Goal: Task Accomplishment & Management: Manage account settings

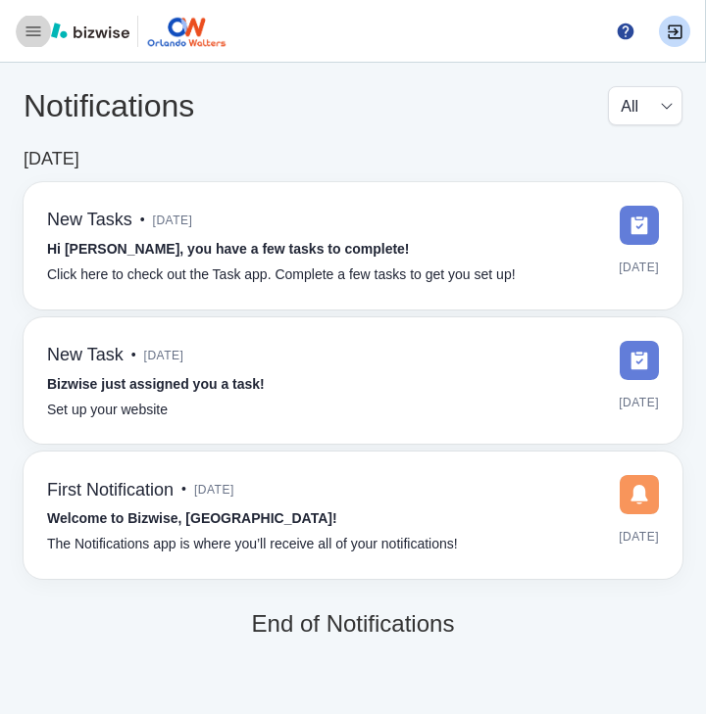
click at [31, 27] on icon "button" at bounding box center [33, 31] width 15 height 10
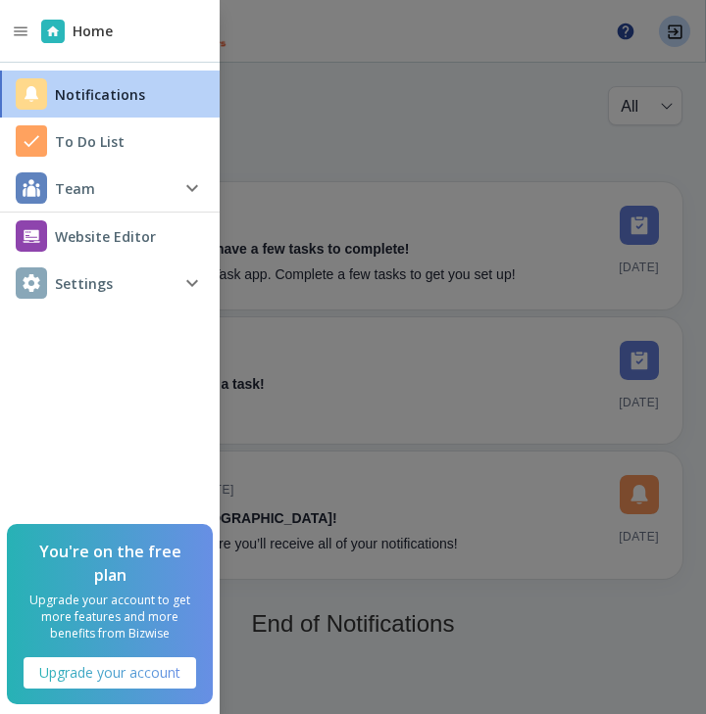
click at [84, 288] on h4 "Settings" at bounding box center [84, 283] width 58 height 21
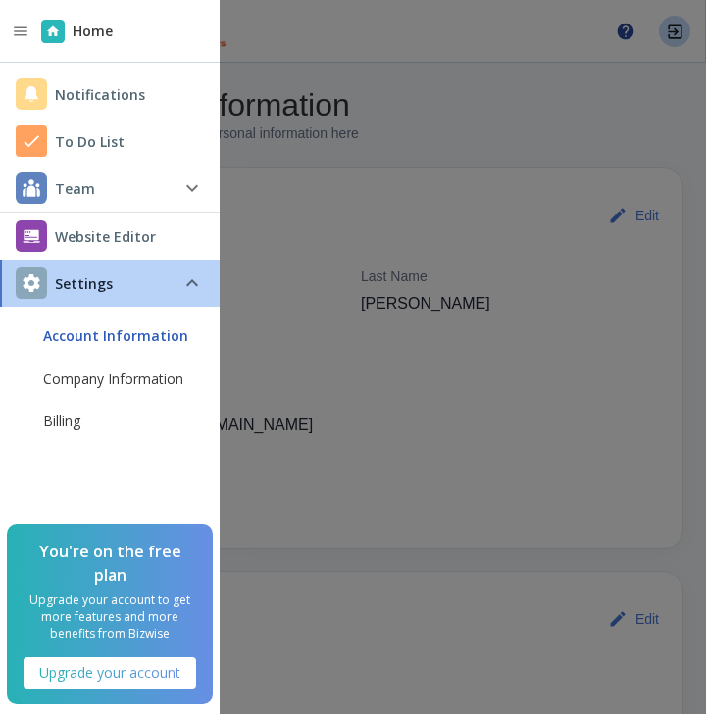
click at [66, 417] on span "Billing" at bounding box center [123, 422] width 161 height 20
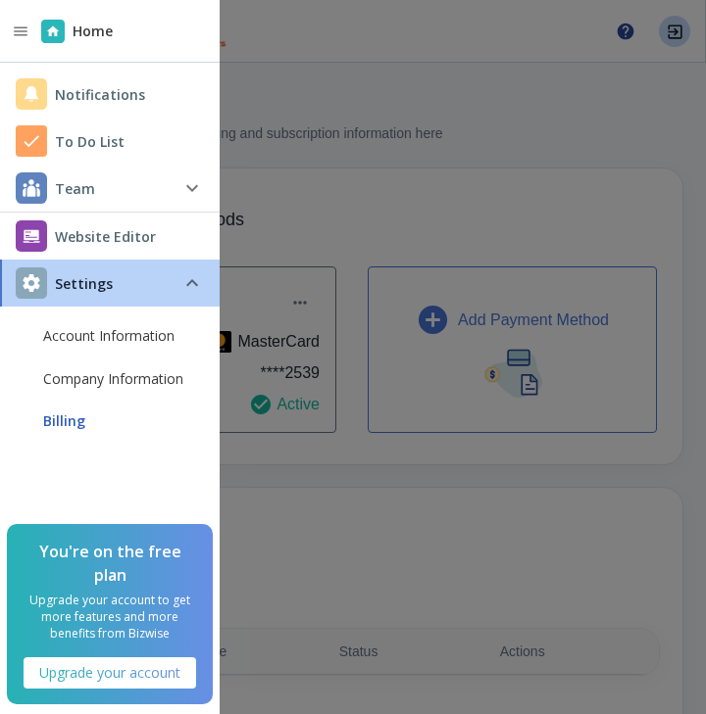
click at [396, 508] on div at bounding box center [353, 357] width 706 height 714
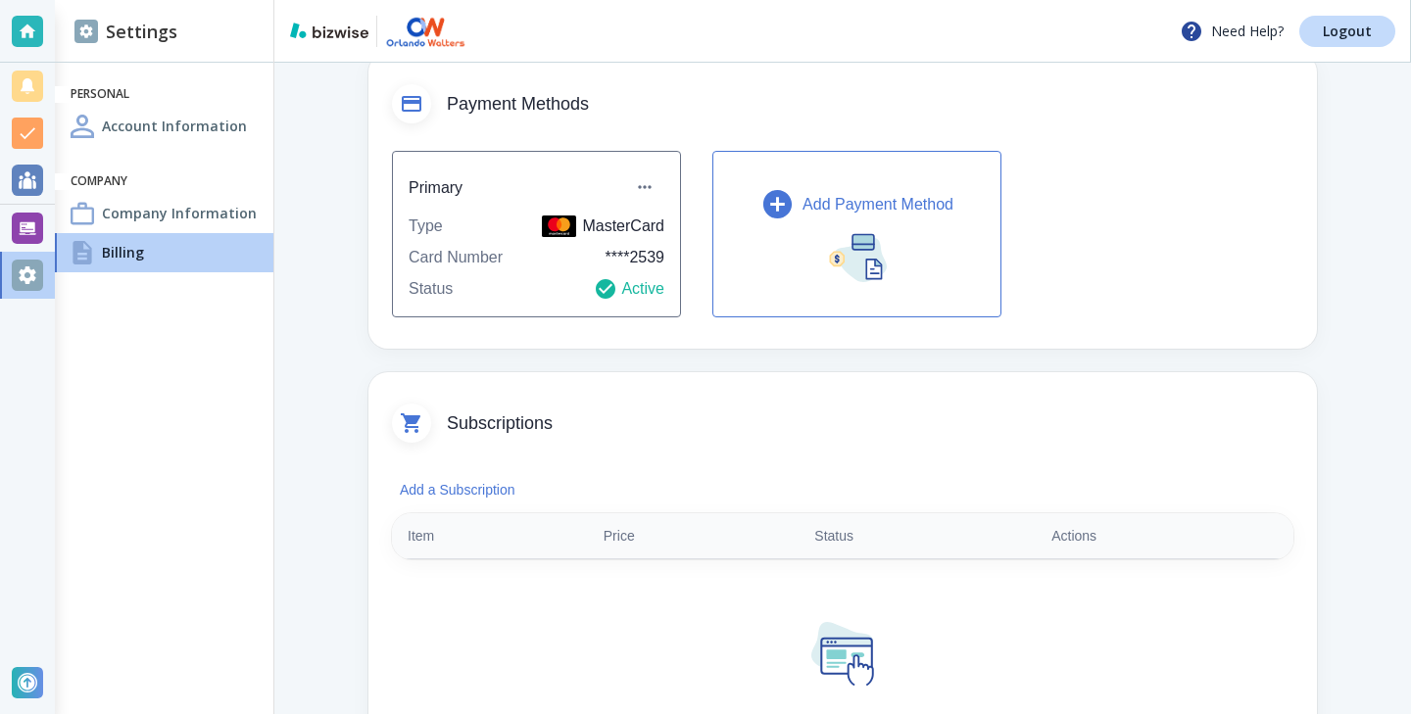
scroll to position [122, 0]
click at [778, 198] on icon "button" at bounding box center [777, 205] width 28 height 28
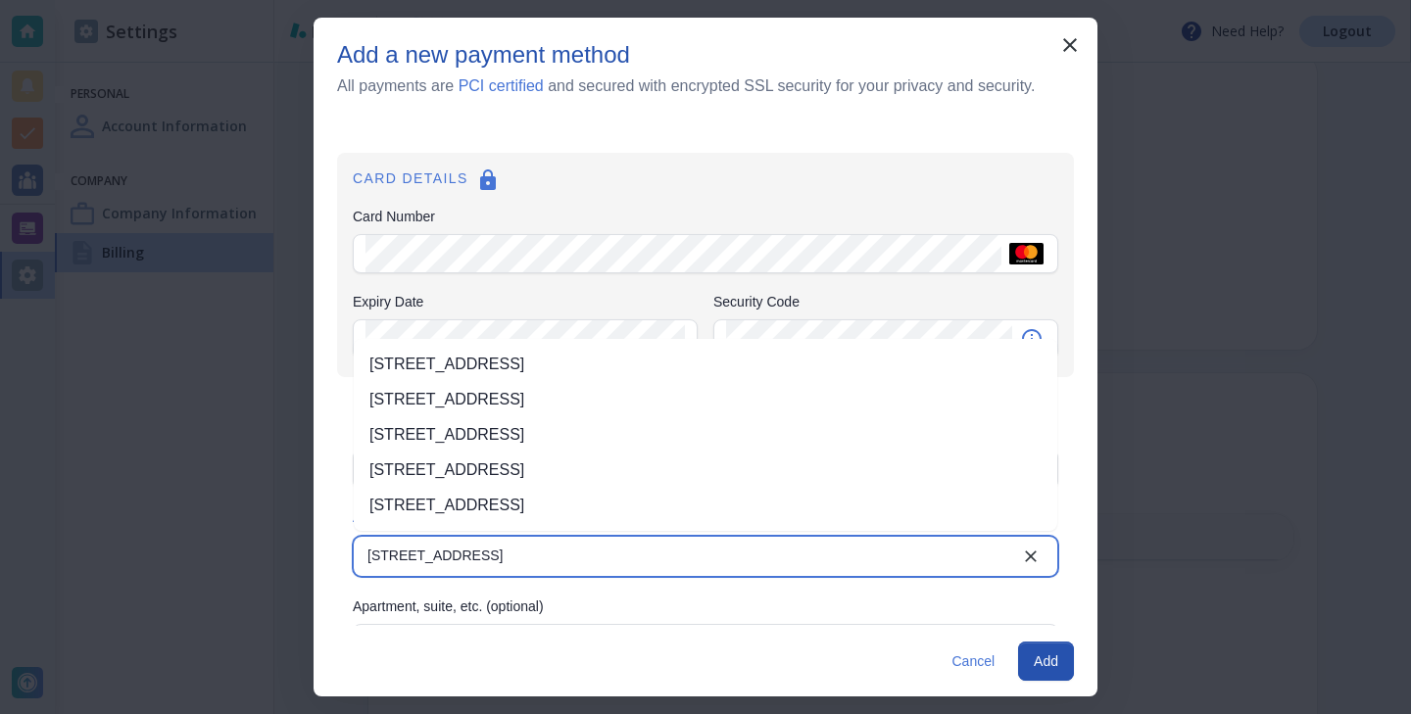
click at [503, 357] on li "[STREET_ADDRESS]" at bounding box center [706, 364] width 704 height 35
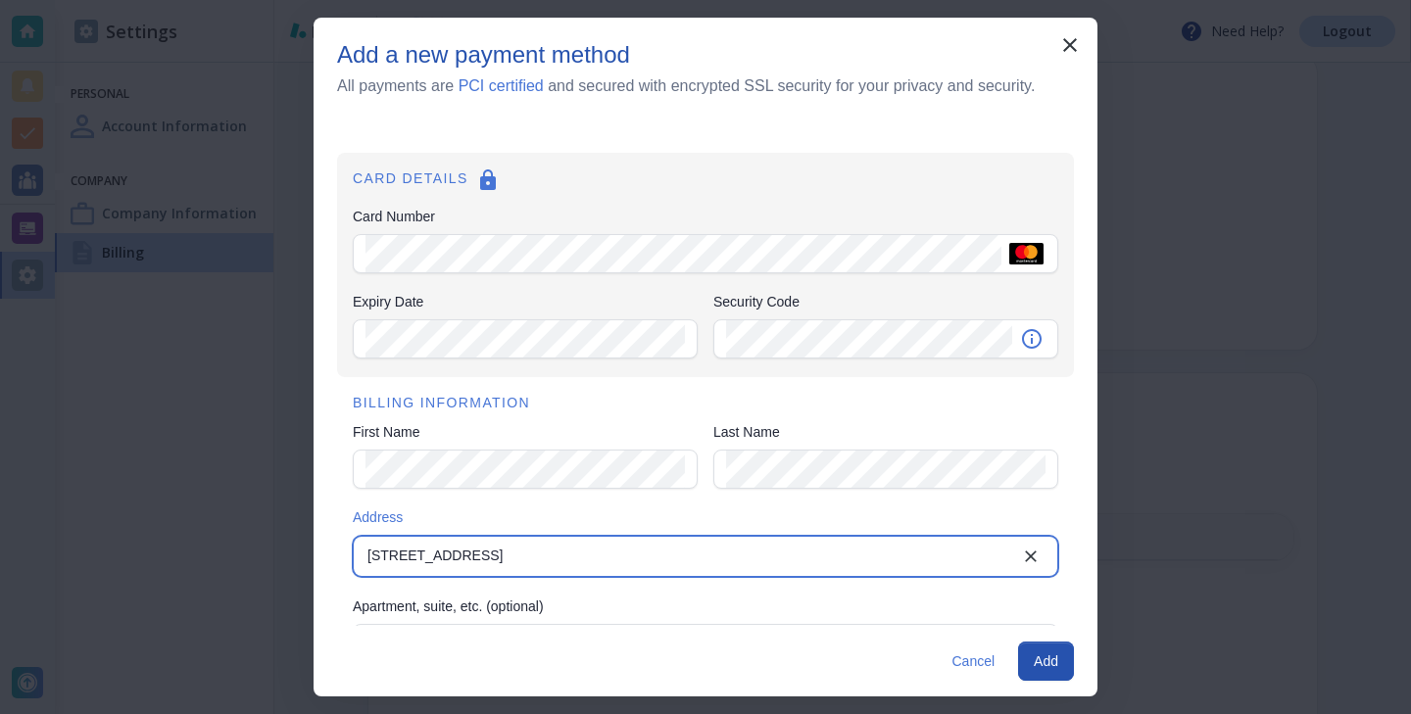
type input "[STREET_ADDRESS]"
type input "Pembroke Pines"
type input "FL"
type input "33026"
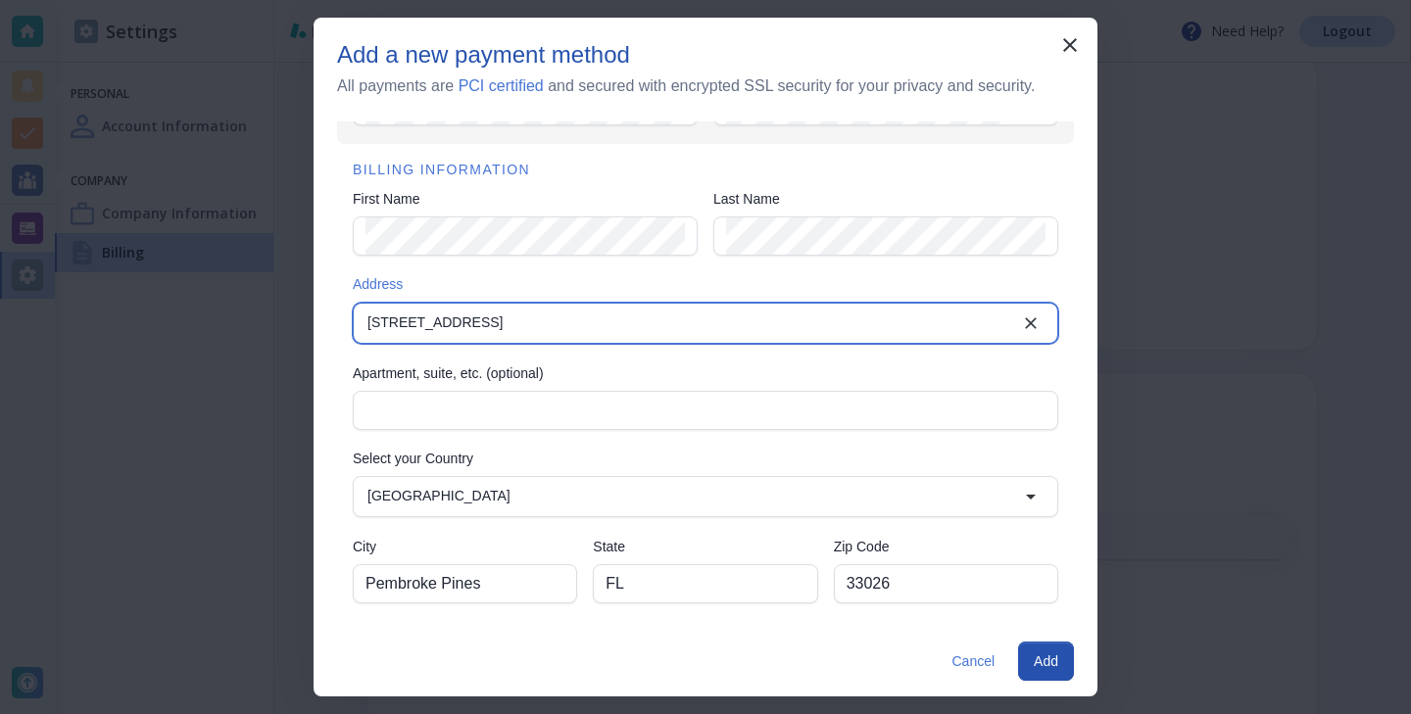
scroll to position [232, 0]
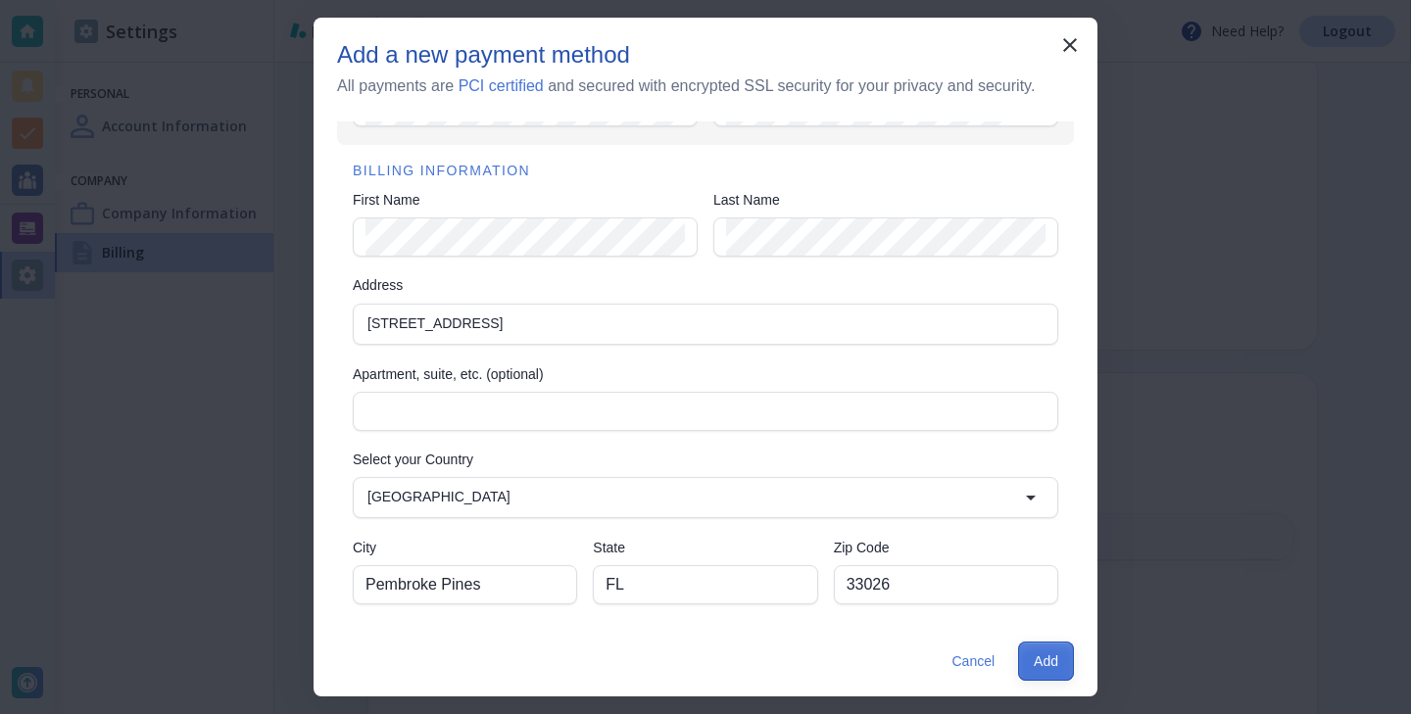
click at [1043, 658] on button "Add" at bounding box center [1046, 661] width 56 height 39
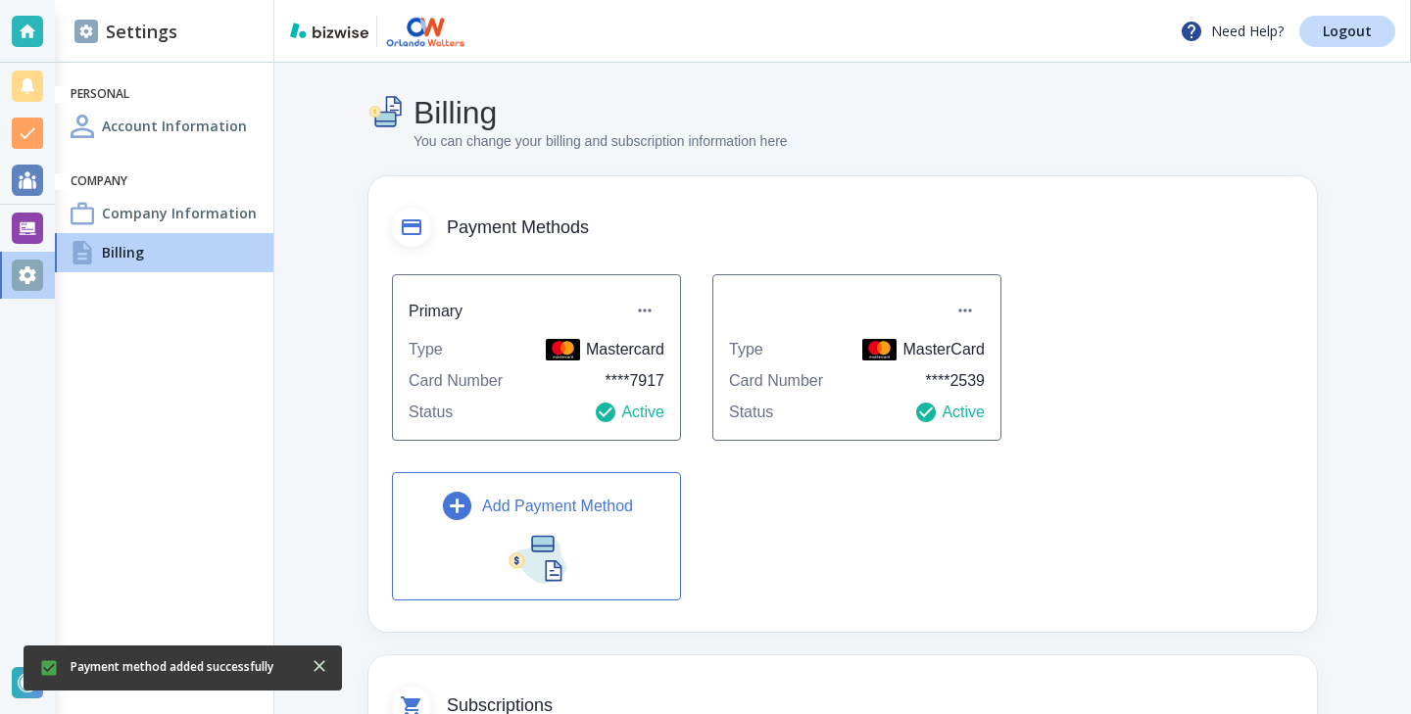
scroll to position [0, 0]
click at [973, 313] on icon "button" at bounding box center [965, 311] width 20 height 20
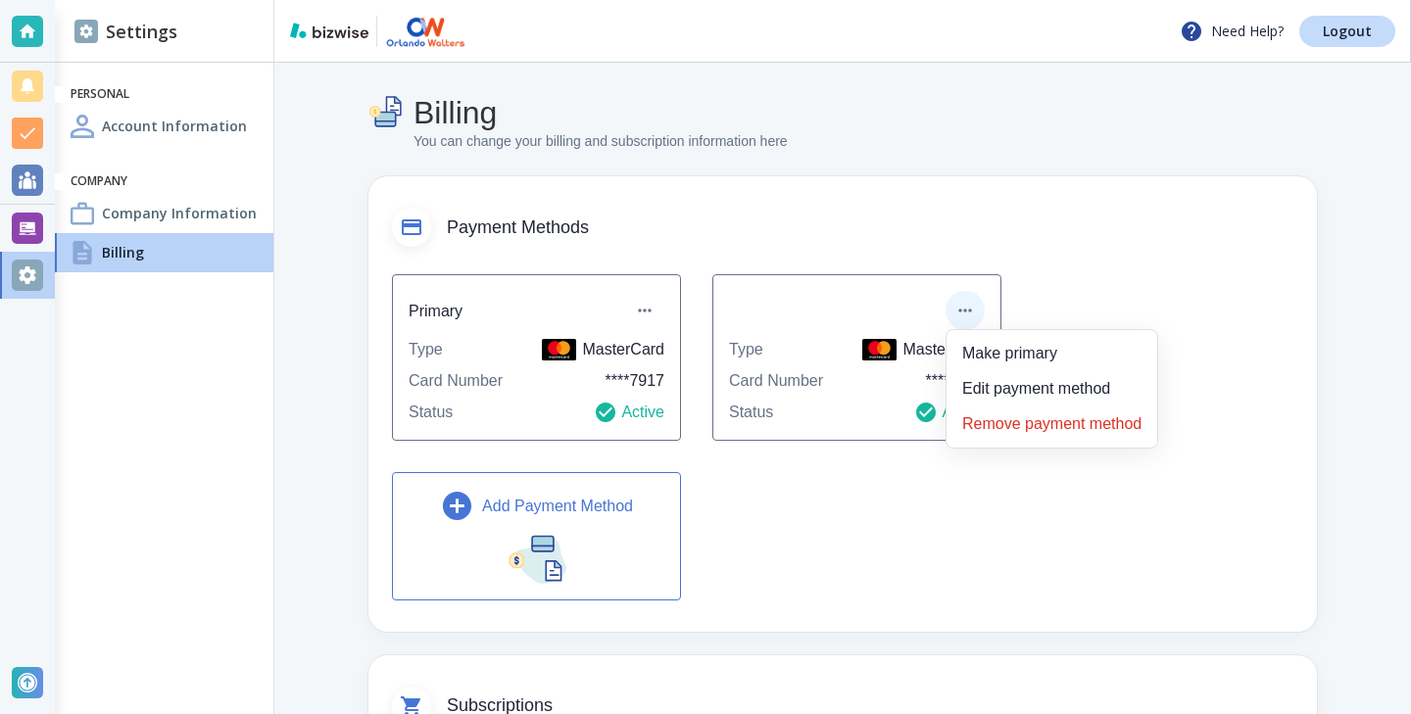
click at [999, 429] on li "Remove payment method" at bounding box center [1052, 424] width 195 height 31
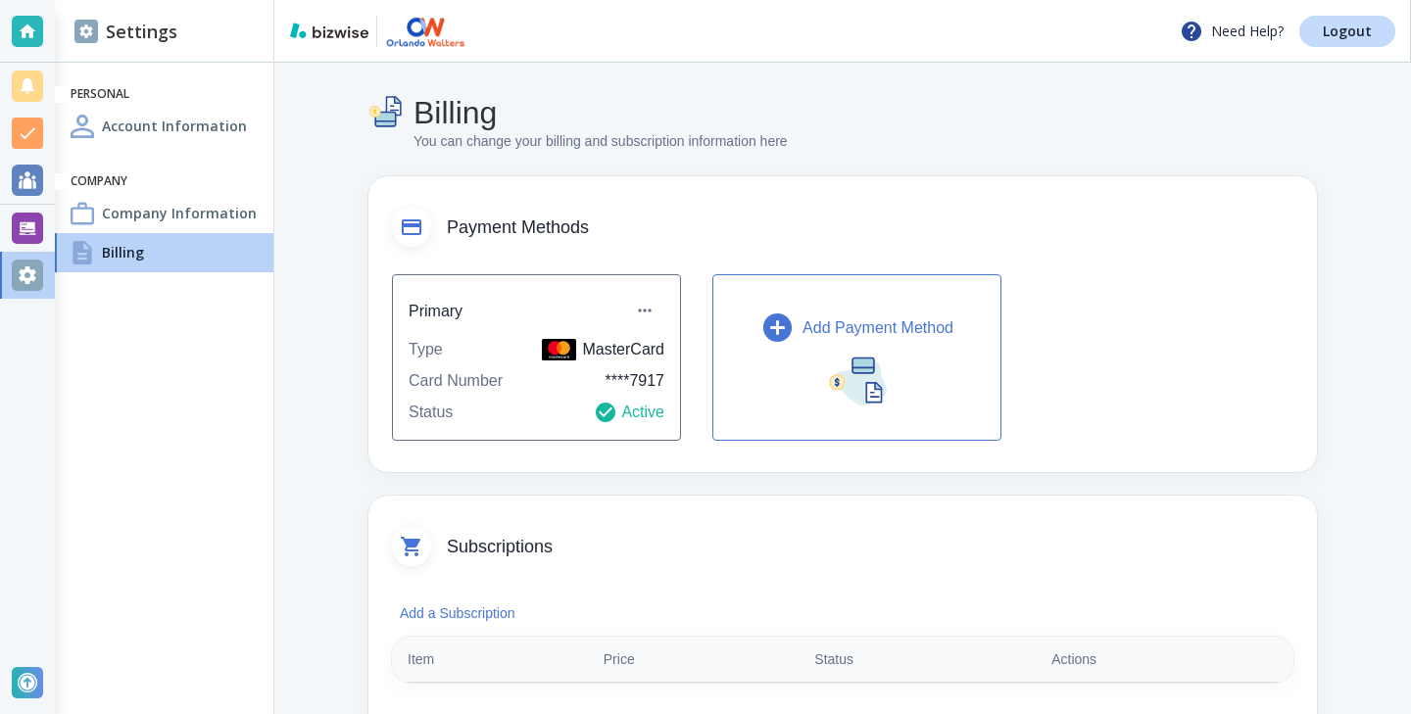
click at [123, 213] on h4 "Company Information" at bounding box center [179, 213] width 155 height 21
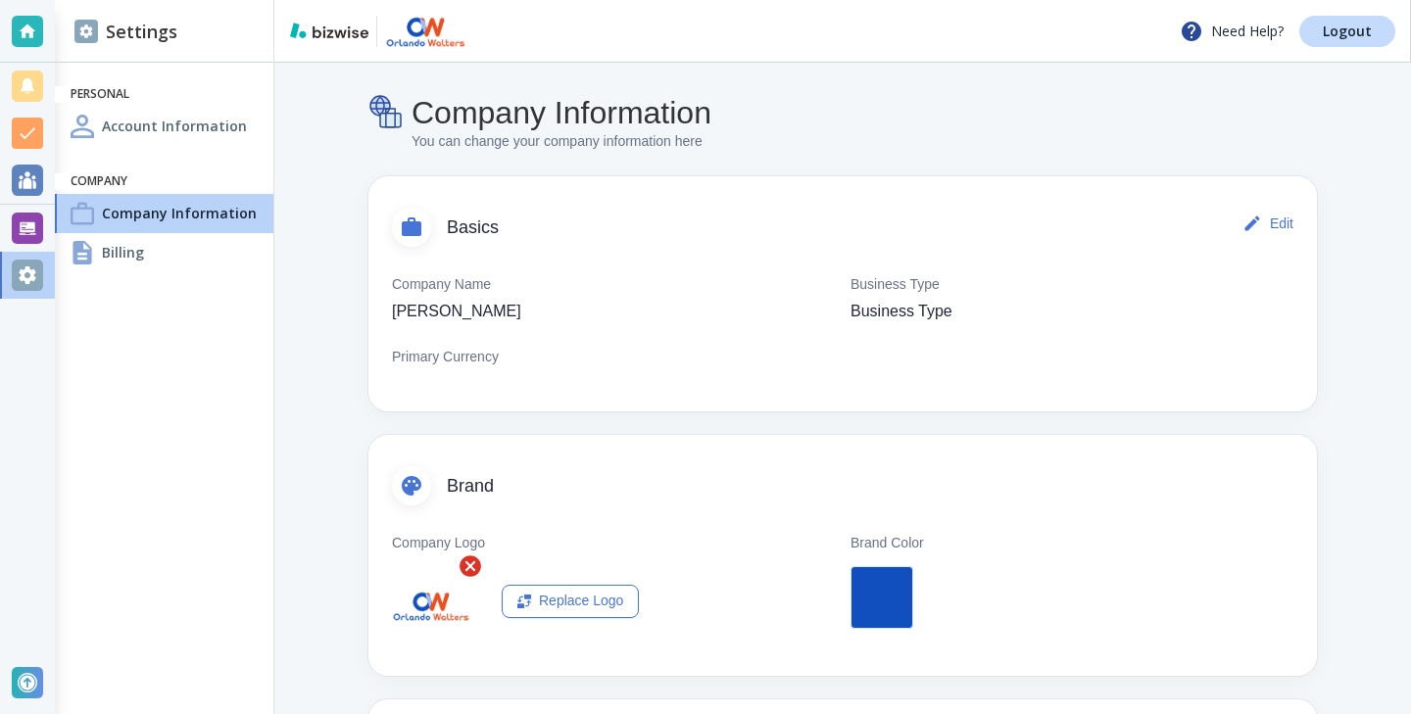
click at [124, 125] on h4 "Account Information" at bounding box center [174, 126] width 145 height 21
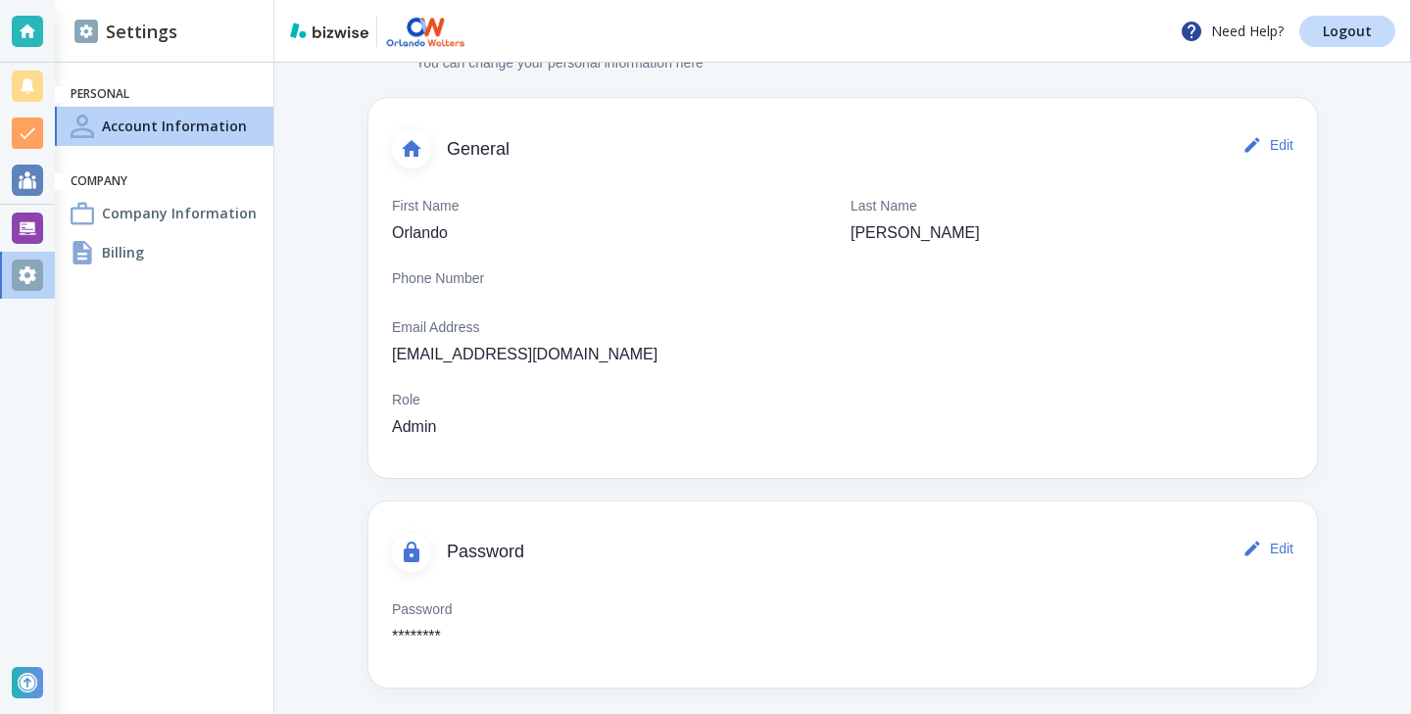
scroll to position [77, 0]
click at [1292, 546] on button "Edit" at bounding box center [1270, 549] width 63 height 39
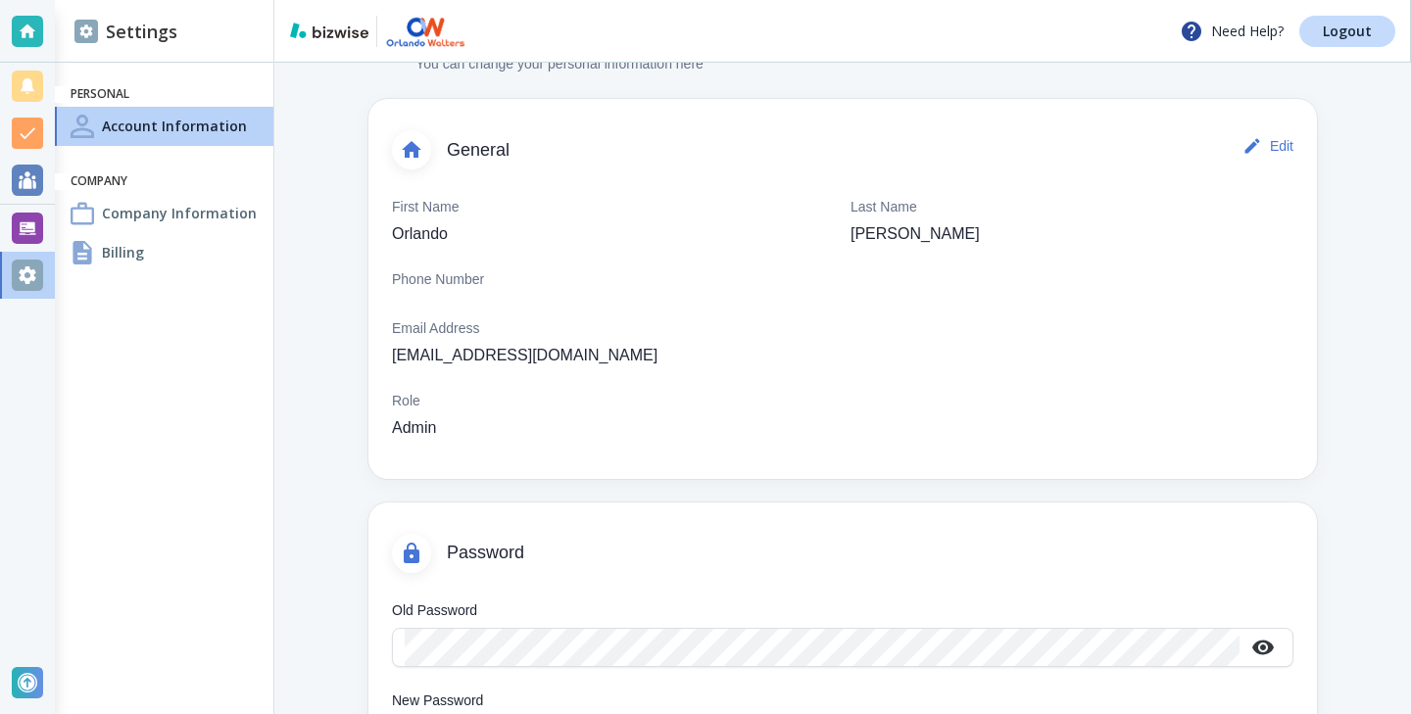
scroll to position [284, 0]
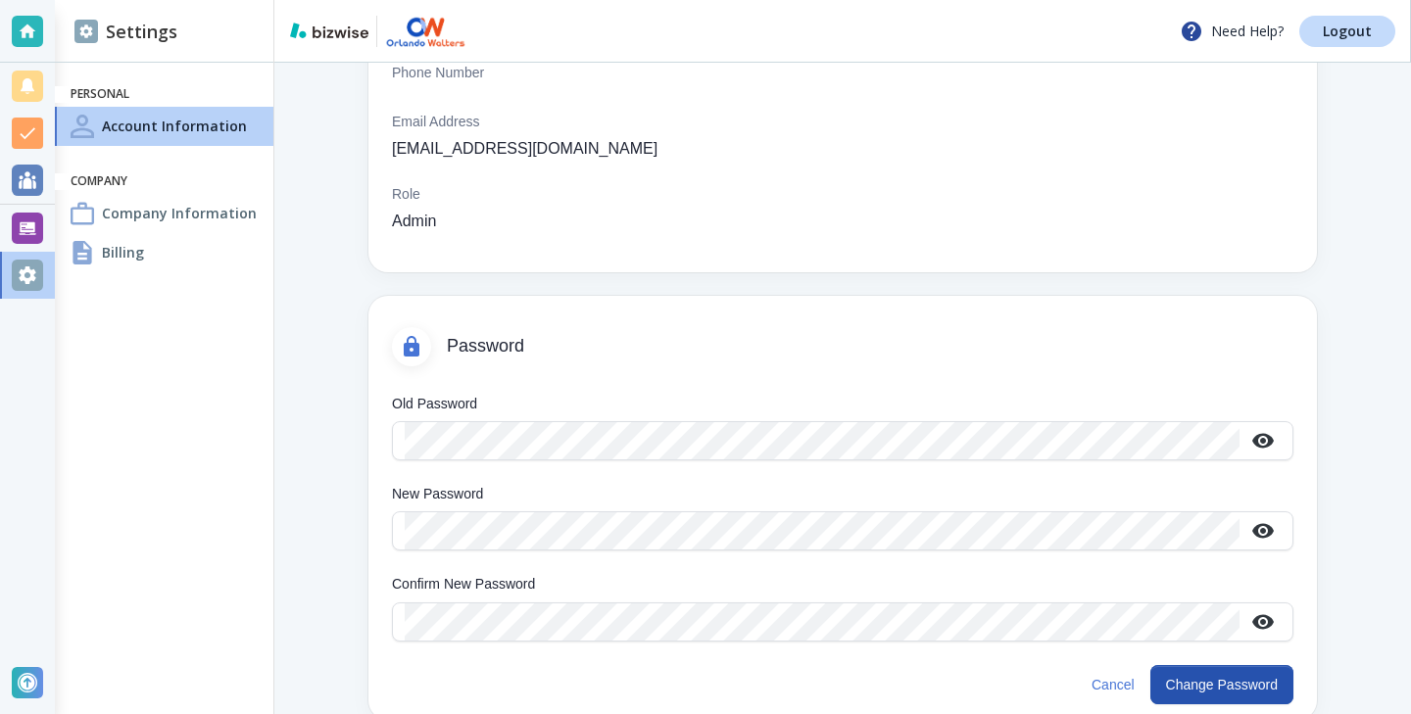
click at [1149, 360] on div "Password" at bounding box center [842, 335] width 949 height 78
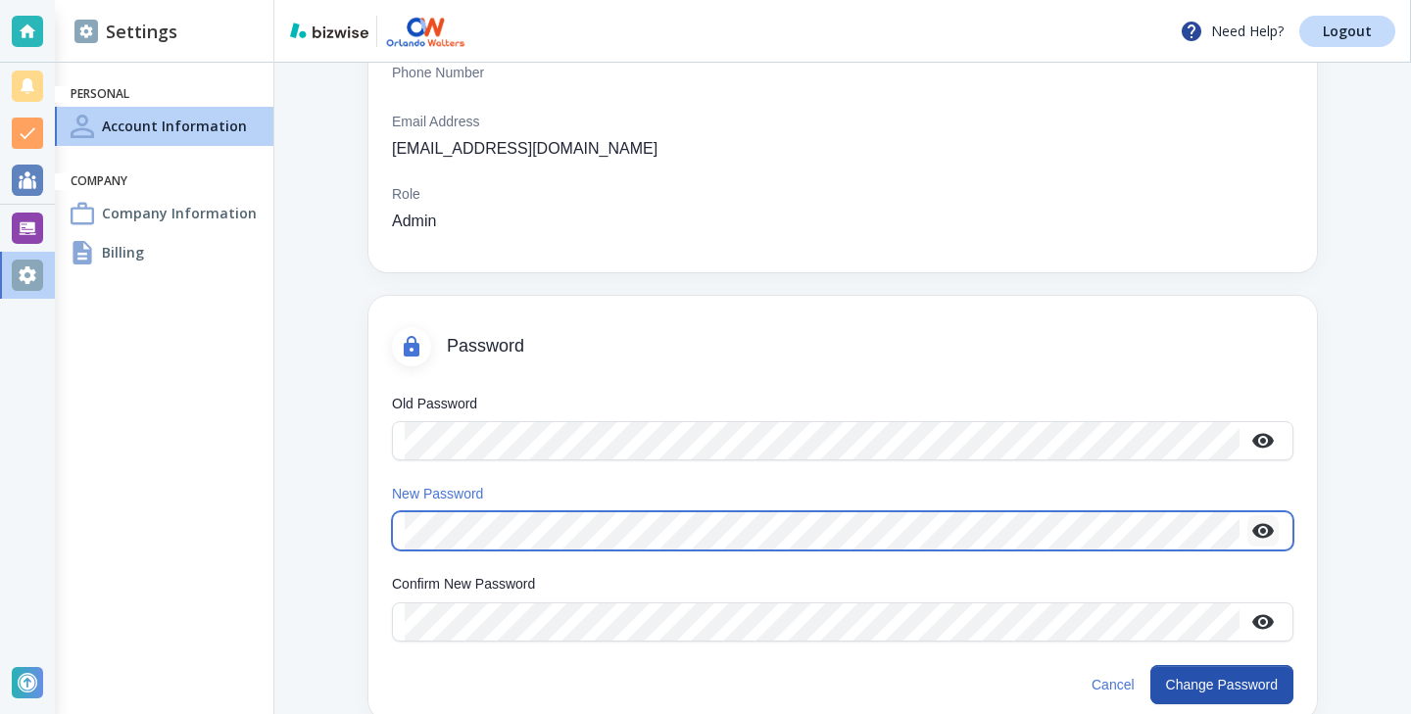
click at [1264, 526] on icon "button" at bounding box center [1263, 531] width 22 height 15
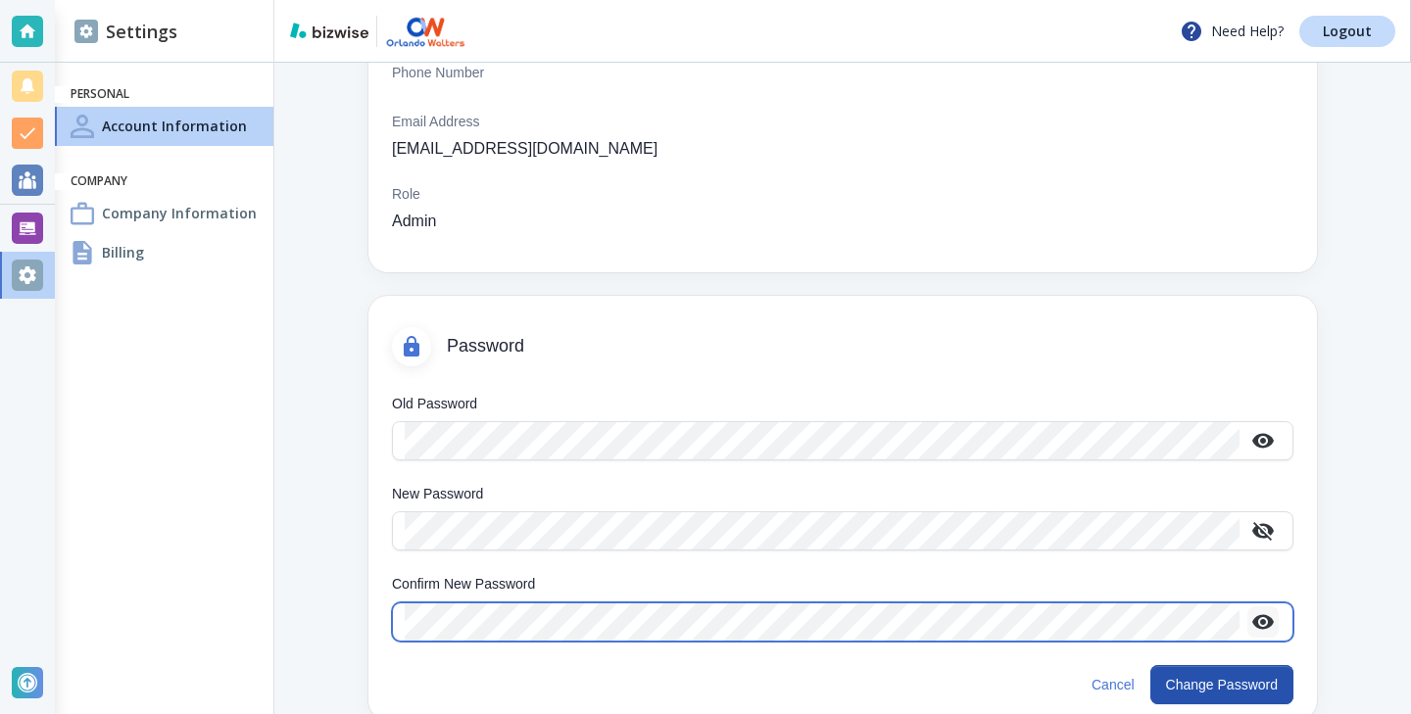
click at [1265, 616] on icon "button" at bounding box center [1263, 621] width 22 height 15
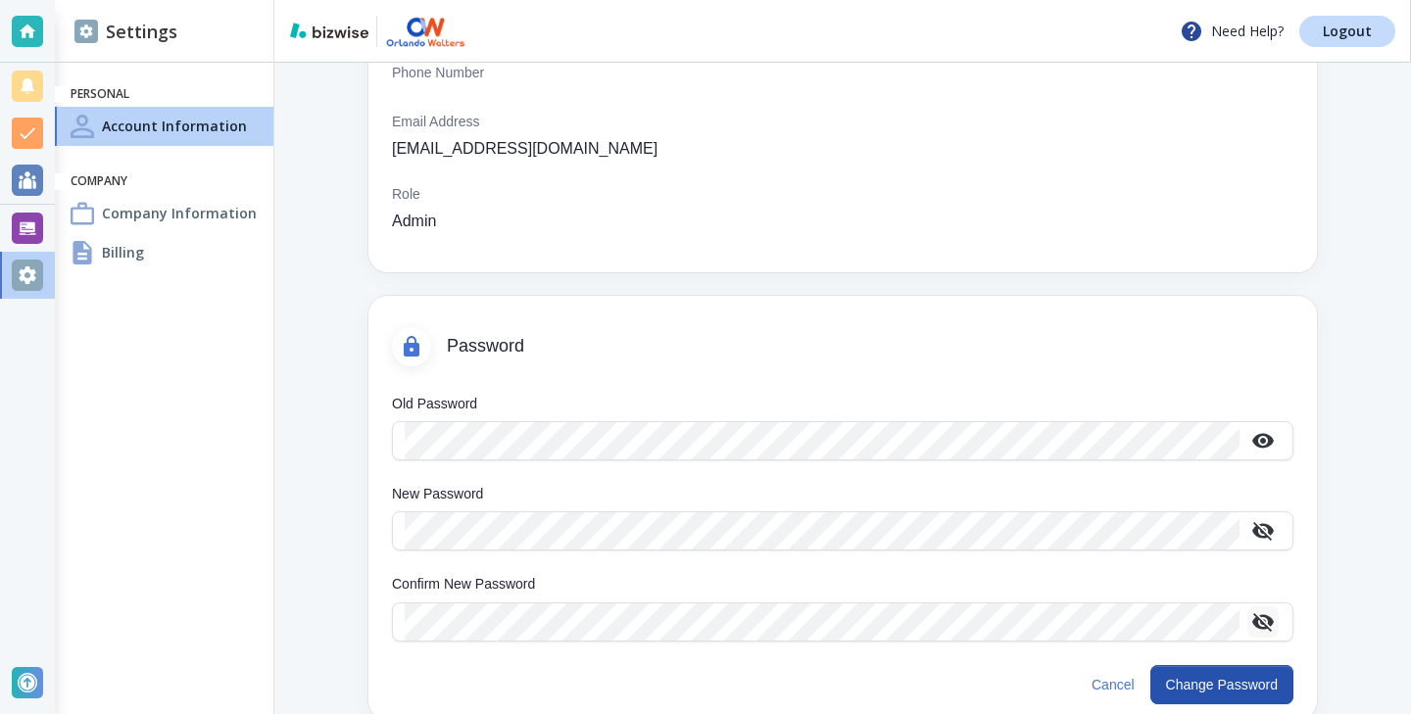
click at [1359, 638] on div "Account Information You can change your personal information here General Edit …" at bounding box center [842, 265] width 1137 height 973
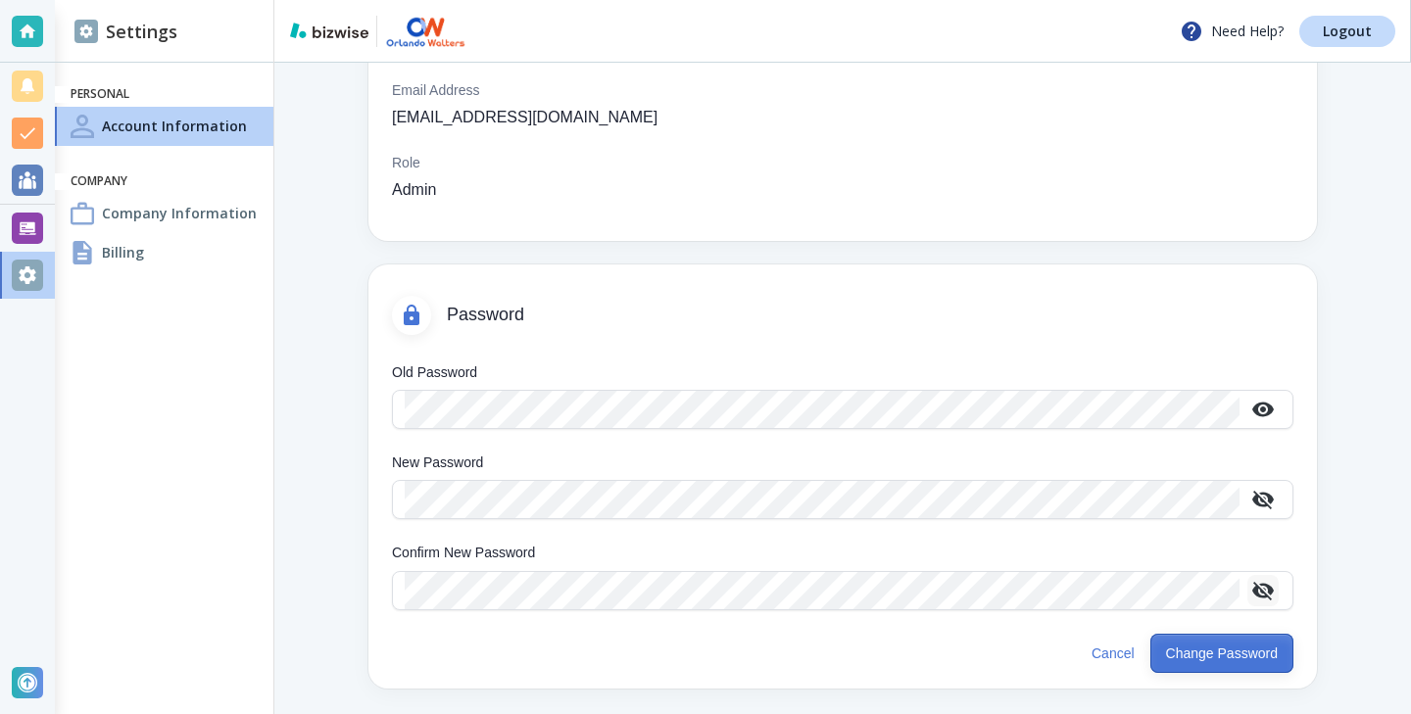
click at [1235, 650] on button "Change Password" at bounding box center [1222, 653] width 143 height 39
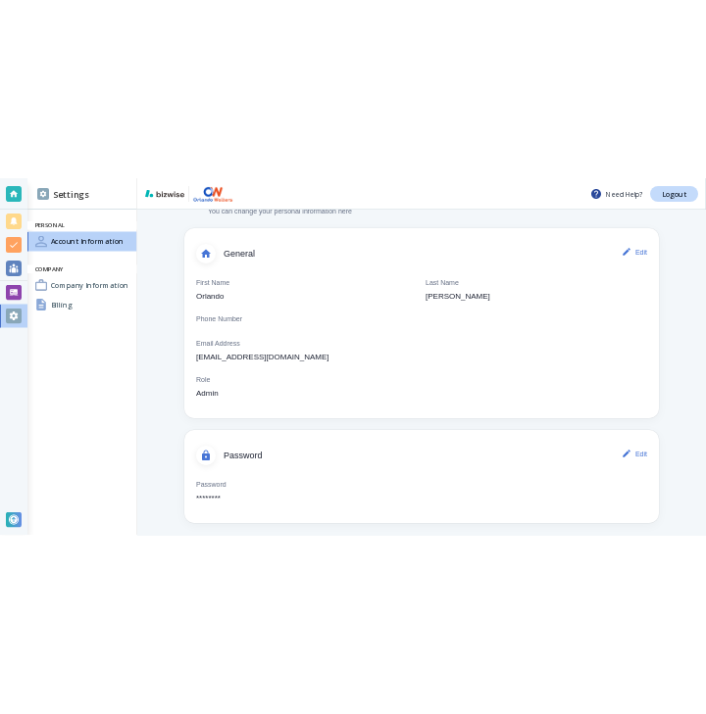
scroll to position [62, 0]
